Goal: Task Accomplishment & Management: Manage account settings

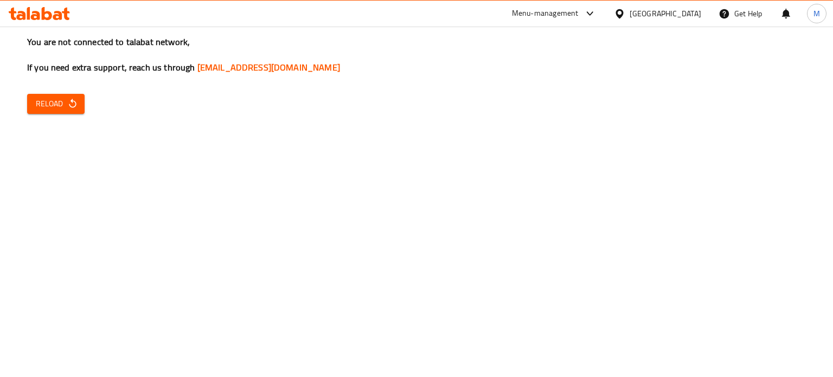
click at [80, 103] on button "Reload" at bounding box center [55, 104] width 57 height 20
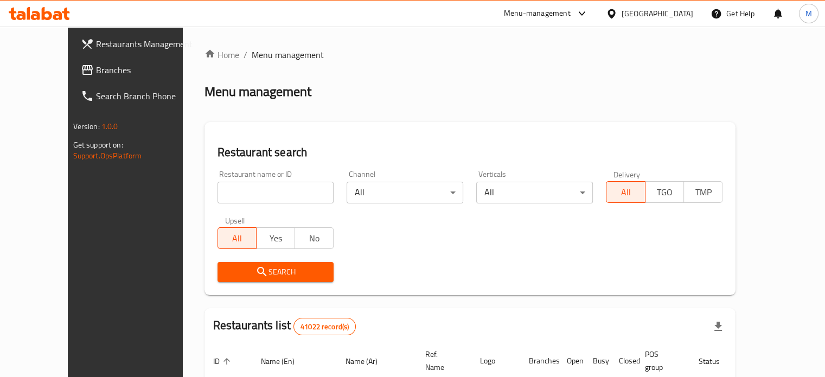
click at [217, 196] on input "search" at bounding box center [275, 193] width 117 height 22
type input "monginis"
click at [240, 271] on span "Search" at bounding box center [275, 272] width 99 height 14
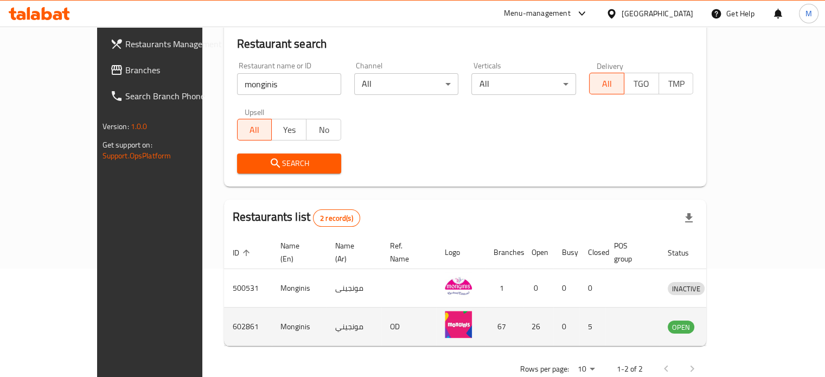
scroll to position [123, 0]
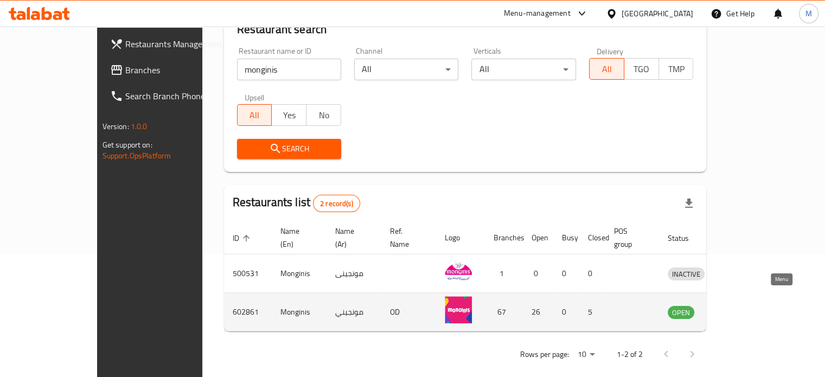
click at [738, 308] on icon "enhanced table" at bounding box center [732, 312] width 12 height 9
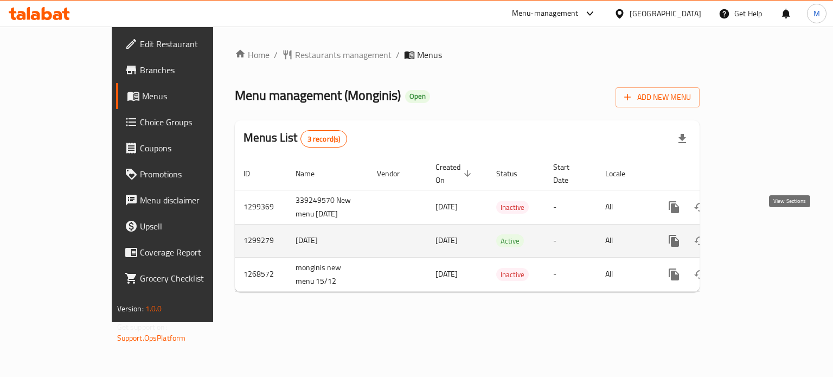
click at [758, 234] on icon "enhanced table" at bounding box center [751, 240] width 13 height 13
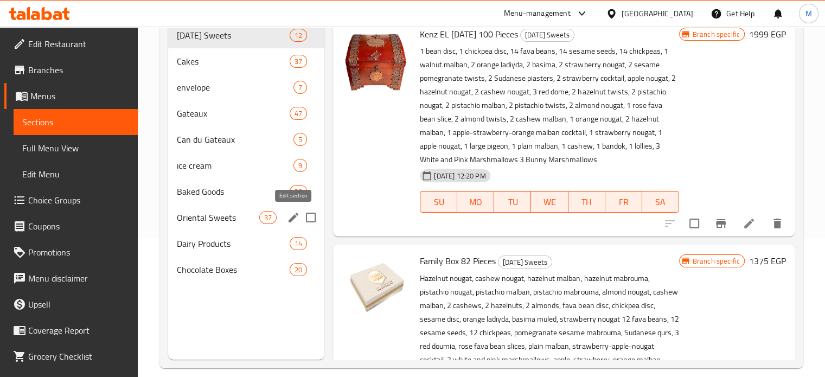
scroll to position [152, 0]
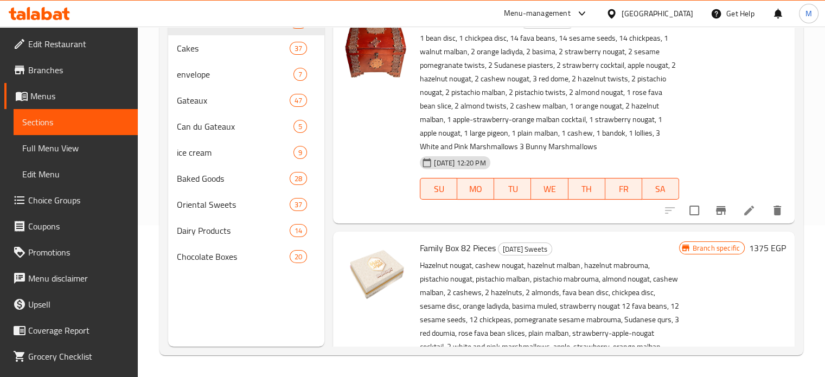
click at [55, 74] on span "Branches" at bounding box center [78, 69] width 101 height 13
